Goal: Find specific page/section: Find specific page/section

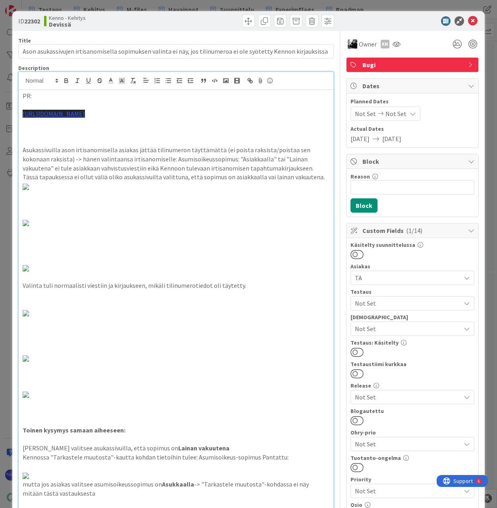
click at [388, 302] on span "Not Set" at bounding box center [408, 303] width 106 height 10
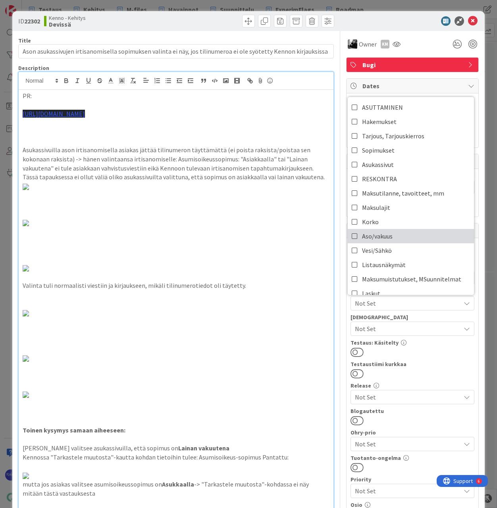
click at [385, 239] on span "Aso/vakuus" at bounding box center [377, 236] width 31 height 12
click at [429, 358] on div "Käsitelty suunnittelussa Asiakas TA Testaus Aso/vakuus ASUTTAMINEN Hakemukset T…" at bounding box center [413, 408] width 124 height 332
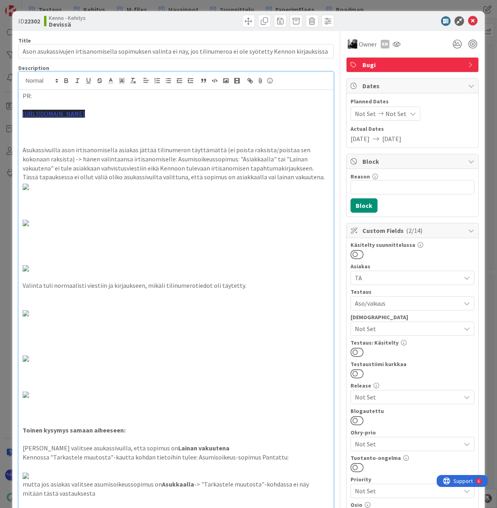
click at [355, 352] on button at bounding box center [357, 352] width 13 height 10
click at [393, 301] on span "Aso/vakuus" at bounding box center [408, 303] width 106 height 10
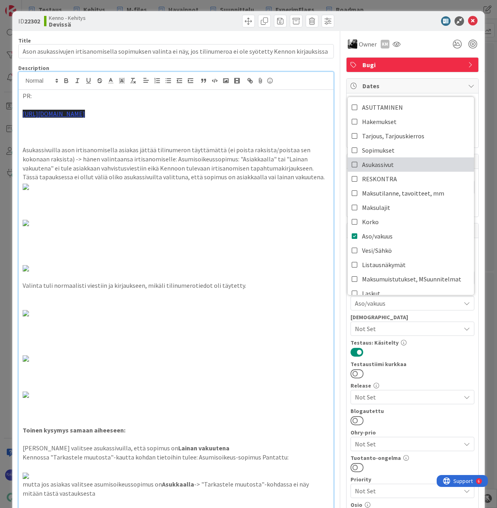
click at [392, 162] on link "Asukassivut" at bounding box center [411, 164] width 126 height 14
click at [421, 355] on div at bounding box center [413, 352] width 124 height 10
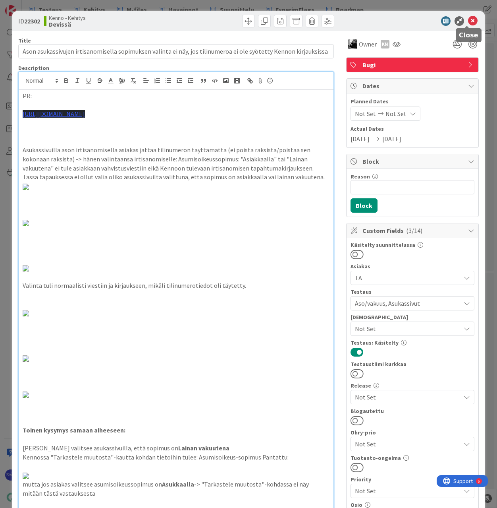
click at [469, 18] on icon at bounding box center [473, 21] width 10 height 10
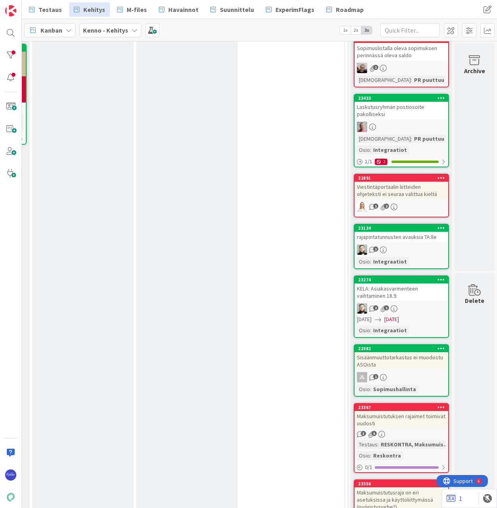
scroll to position [357, 232]
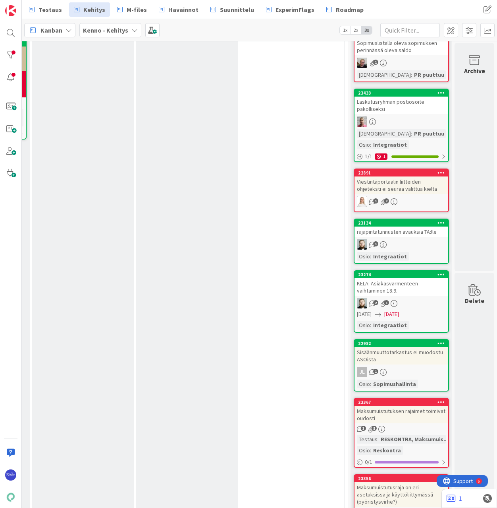
click at [407, 191] on div "Viestintäportaalin liitteiden ohjeteksti ei seuraa valittua kieltä" at bounding box center [402, 184] width 94 height 17
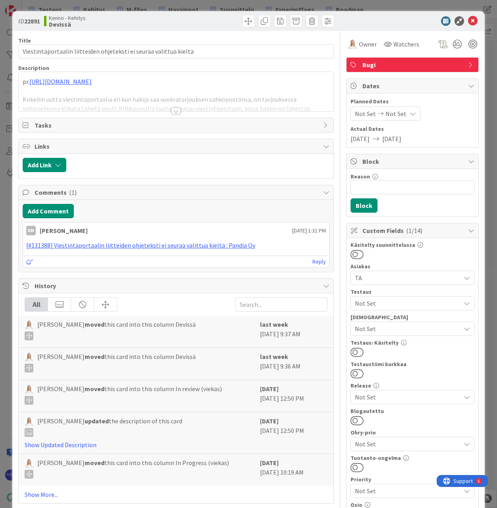
click at [174, 111] on div at bounding box center [176, 111] width 9 height 6
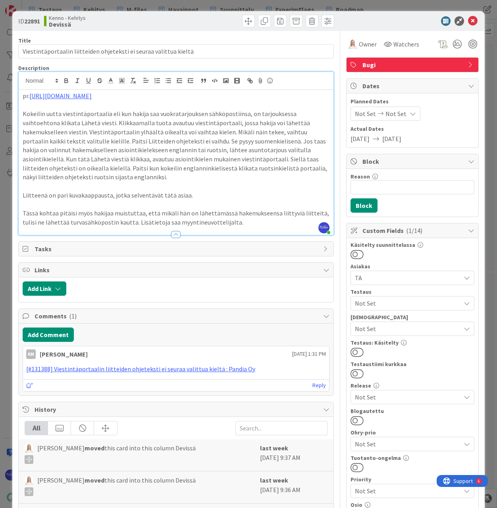
click at [406, 302] on span "Not Set" at bounding box center [408, 303] width 106 height 10
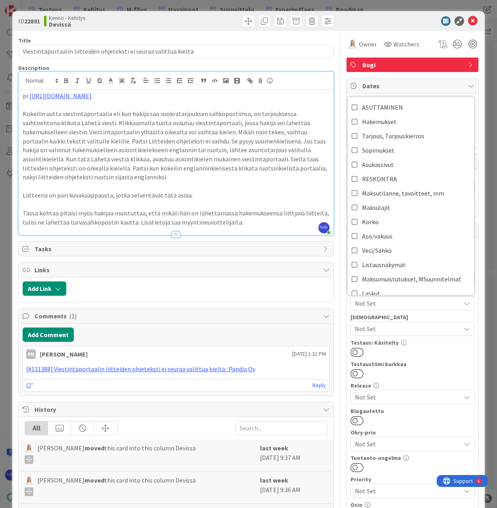
scroll to position [159, 0]
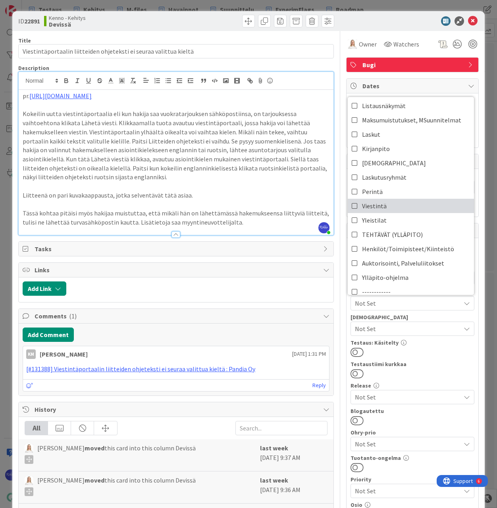
click at [400, 204] on link "Viestintä" at bounding box center [411, 206] width 126 height 14
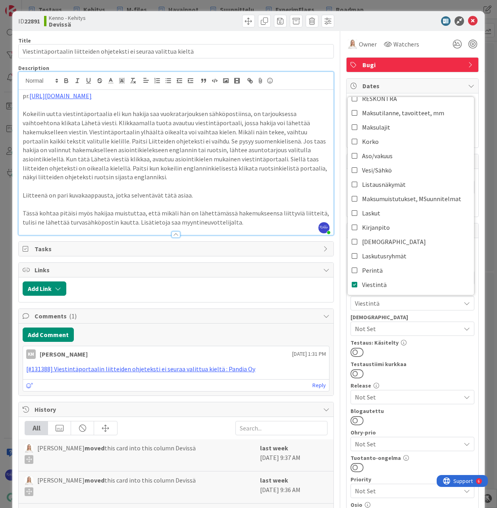
click at [432, 358] on div "Käsitelty suunnittelussa Asiakas TA Testaus Viestintä ASUTTAMINEN Hakemukset Ta…" at bounding box center [413, 408] width 124 height 332
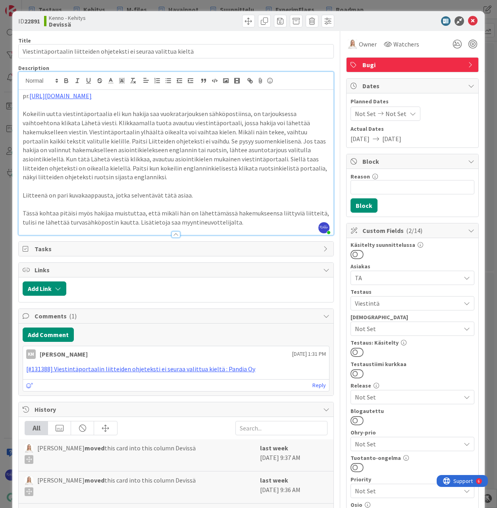
click at [355, 351] on button at bounding box center [357, 352] width 13 height 10
click at [468, 20] on icon at bounding box center [473, 21] width 10 height 10
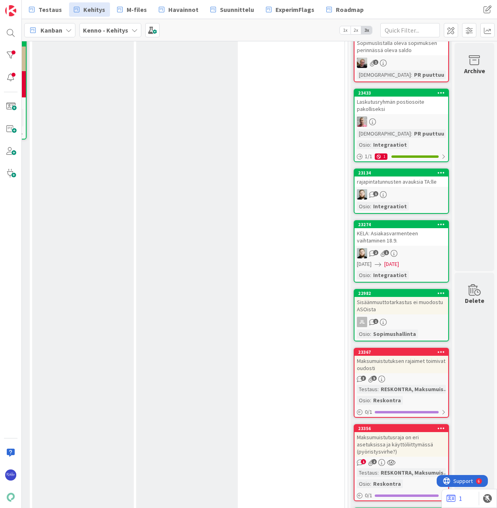
click at [415, 179] on div "rajapintatunnusten avauksia TA:lle" at bounding box center [402, 181] width 94 height 10
